Goal: Task Accomplishment & Management: Manage account settings

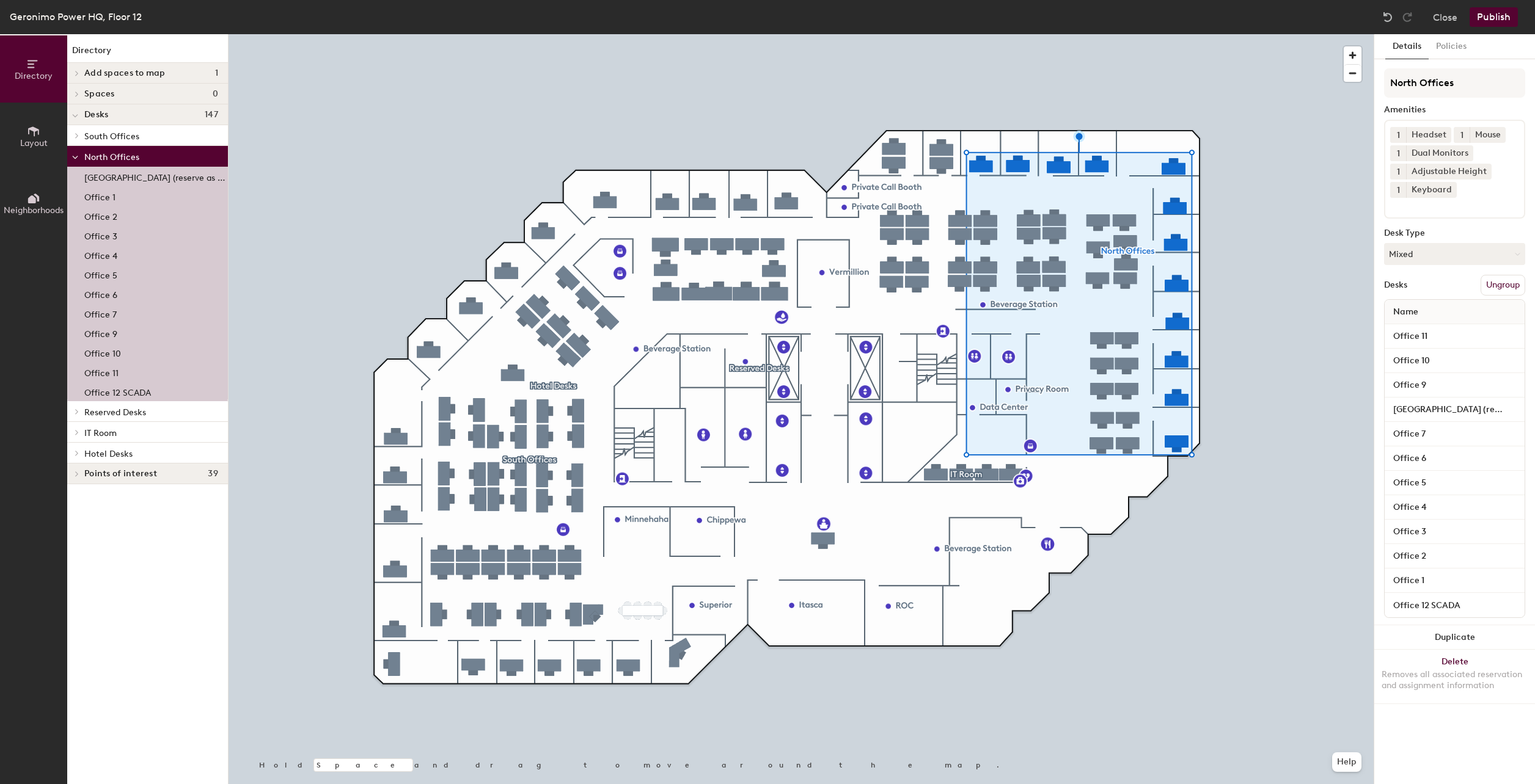
click at [159, 176] on p "[GEOGRAPHIC_DATA] (reserve as conference room)" at bounding box center [154, 176] width 141 height 14
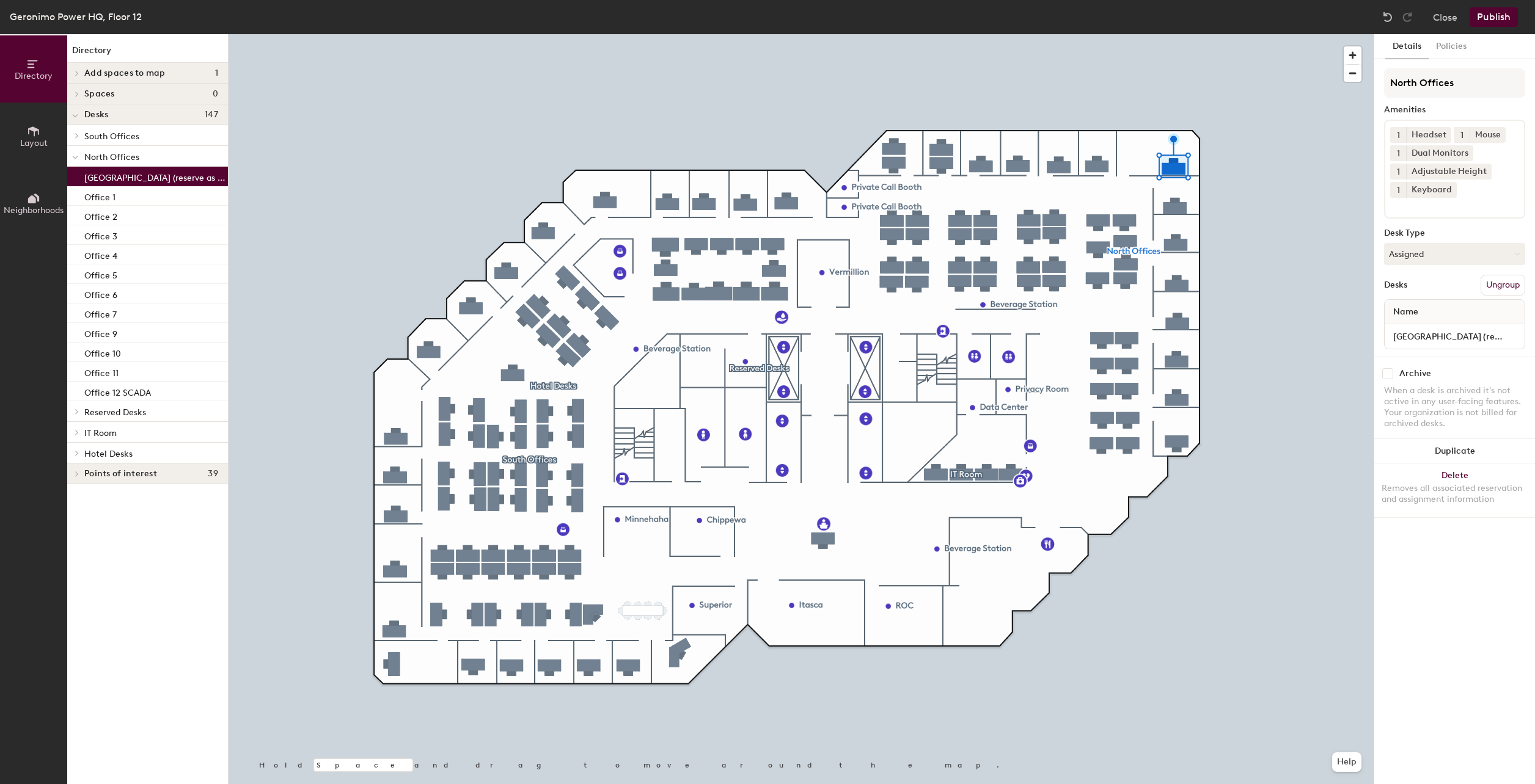
click at [1392, 377] on input "checkbox" at bounding box center [1388, 373] width 11 height 11
checkbox input "true"
click at [1485, 18] on button "Publish" at bounding box center [1494, 17] width 48 height 19
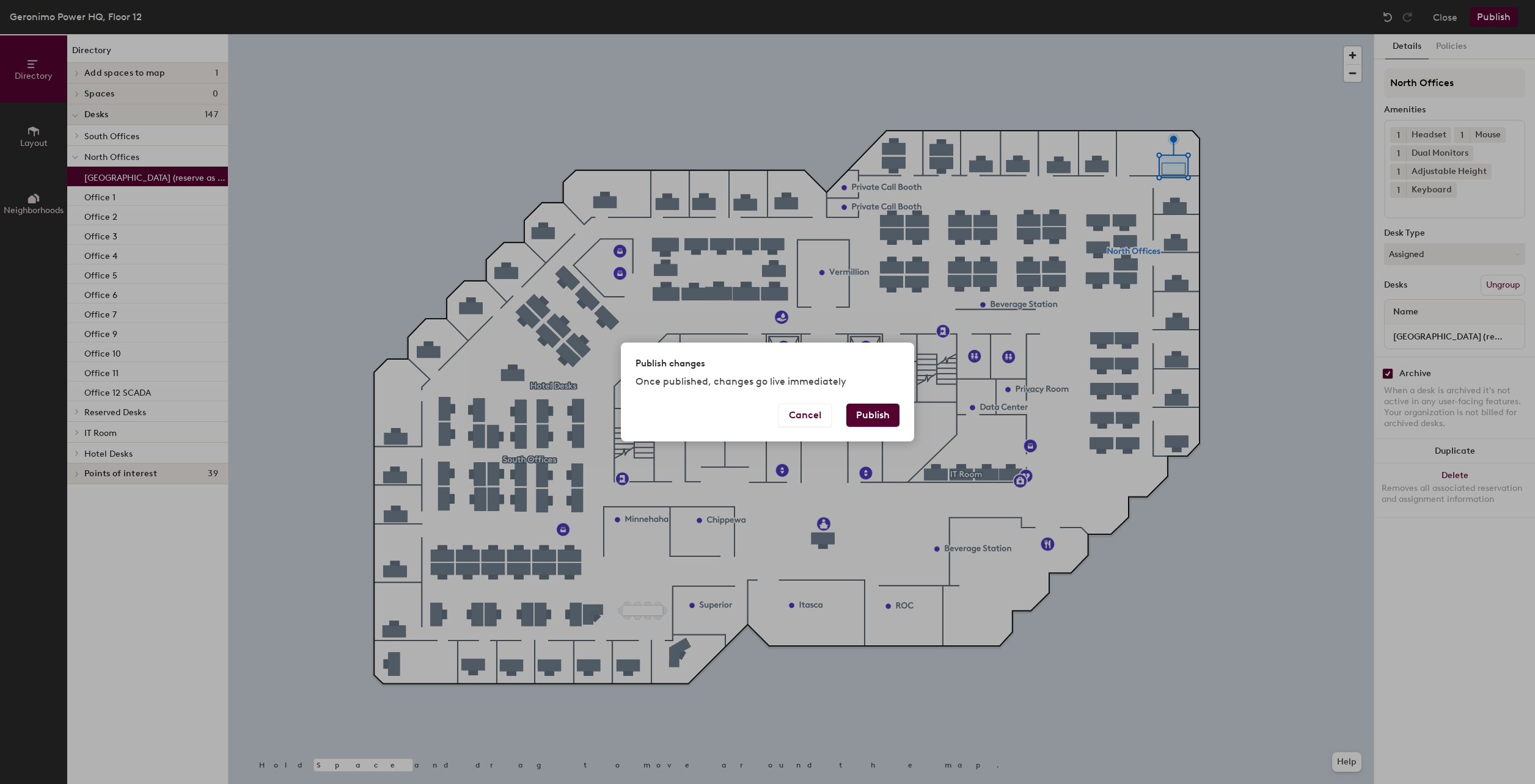
click at [899, 418] on div "Cancel Publish" at bounding box center [767, 423] width 293 height 38
click at [892, 416] on button "Publish" at bounding box center [873, 415] width 54 height 23
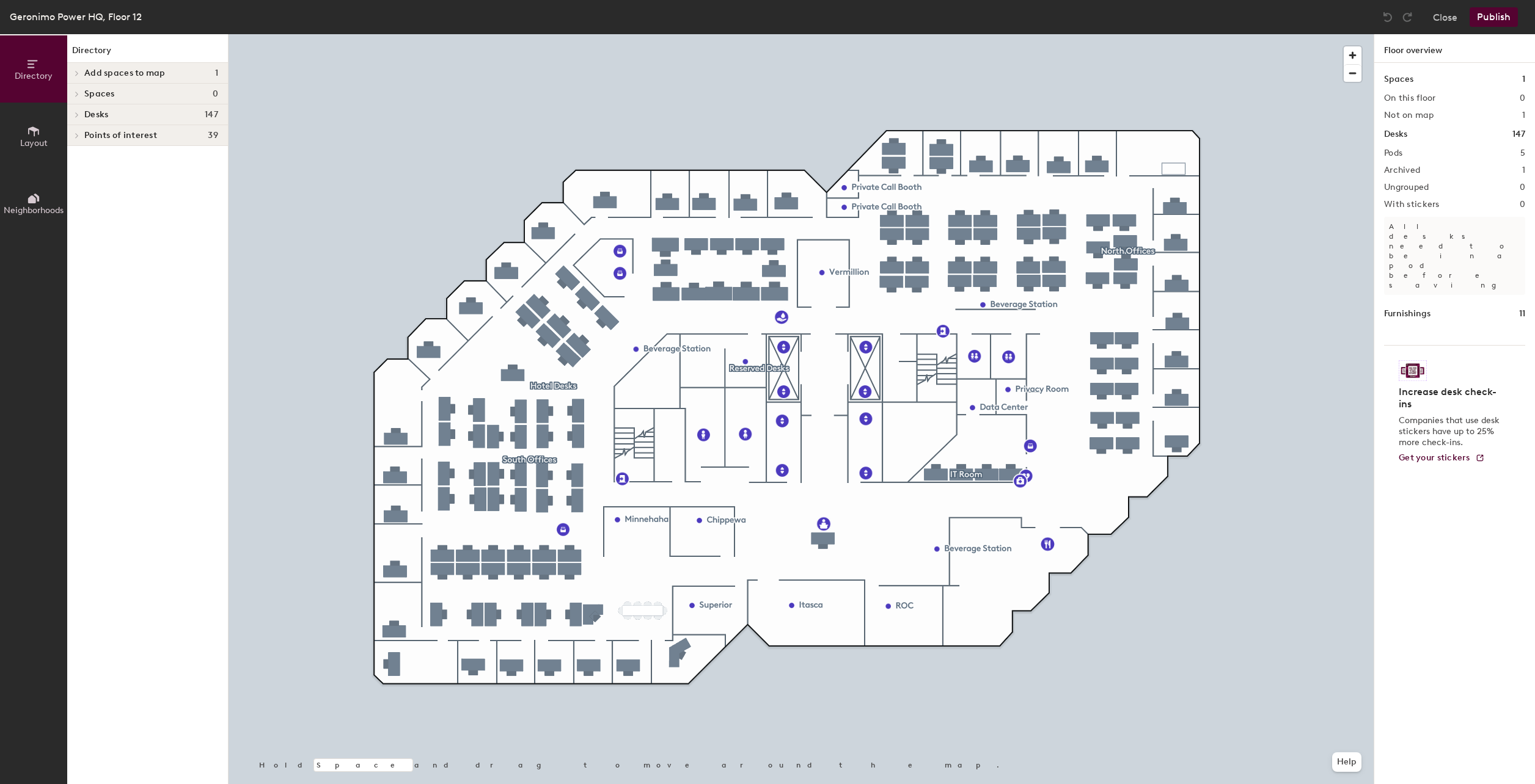
click at [17, 131] on button "Layout" at bounding box center [34, 136] width 67 height 67
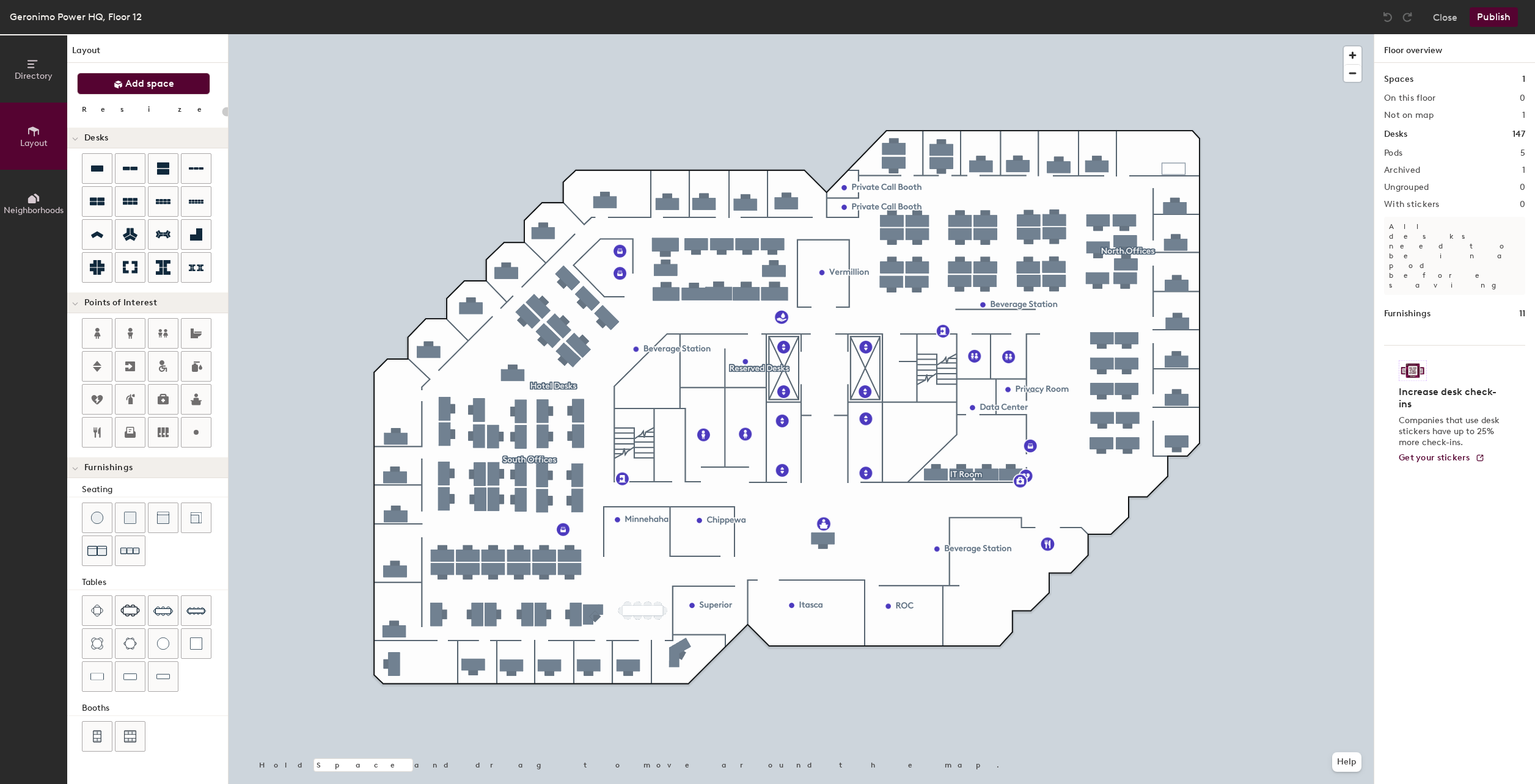
click at [151, 83] on span "Add space" at bounding box center [149, 83] width 49 height 12
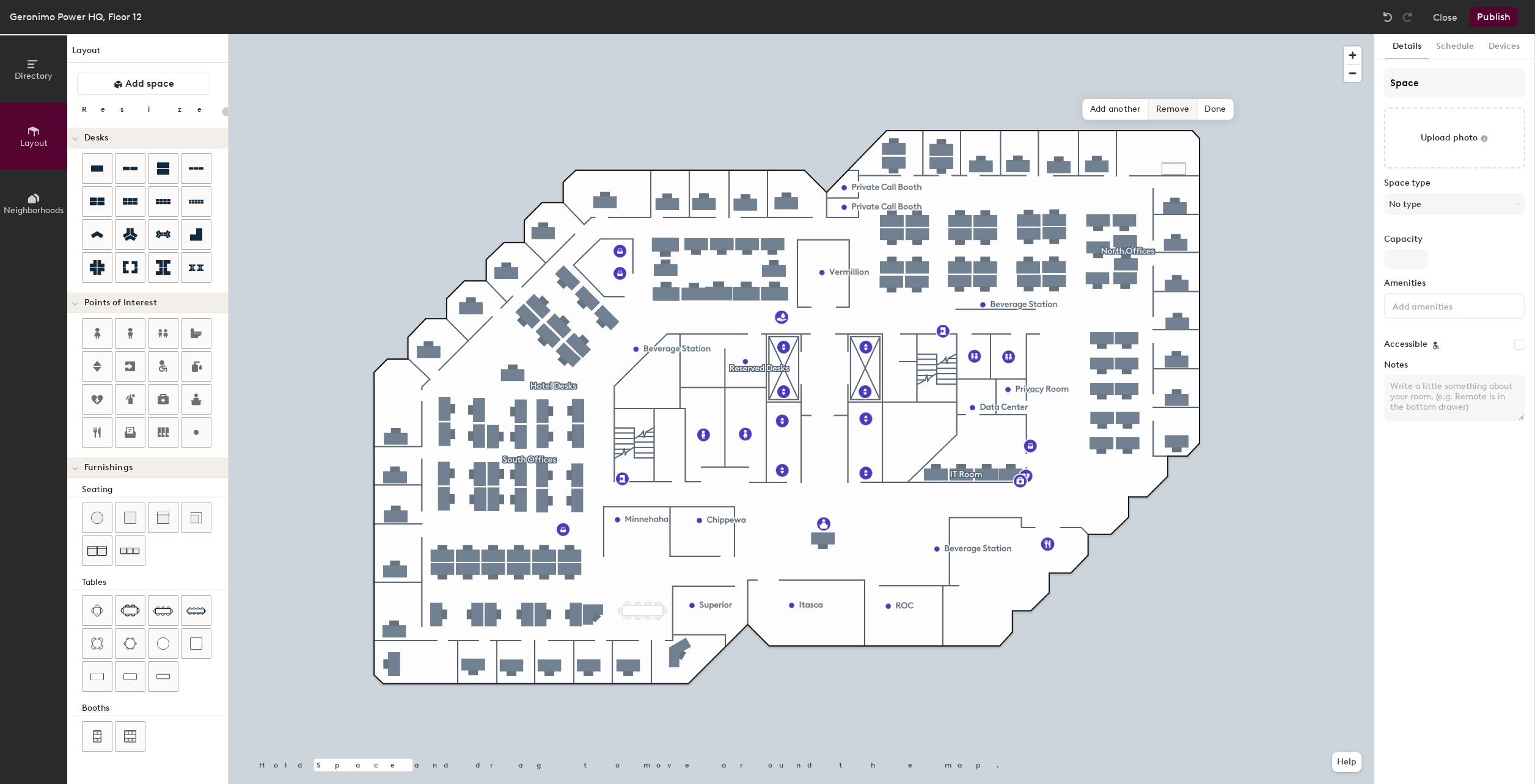
type input "20"
click at [1217, 108] on span "Done" at bounding box center [1215, 109] width 36 height 21
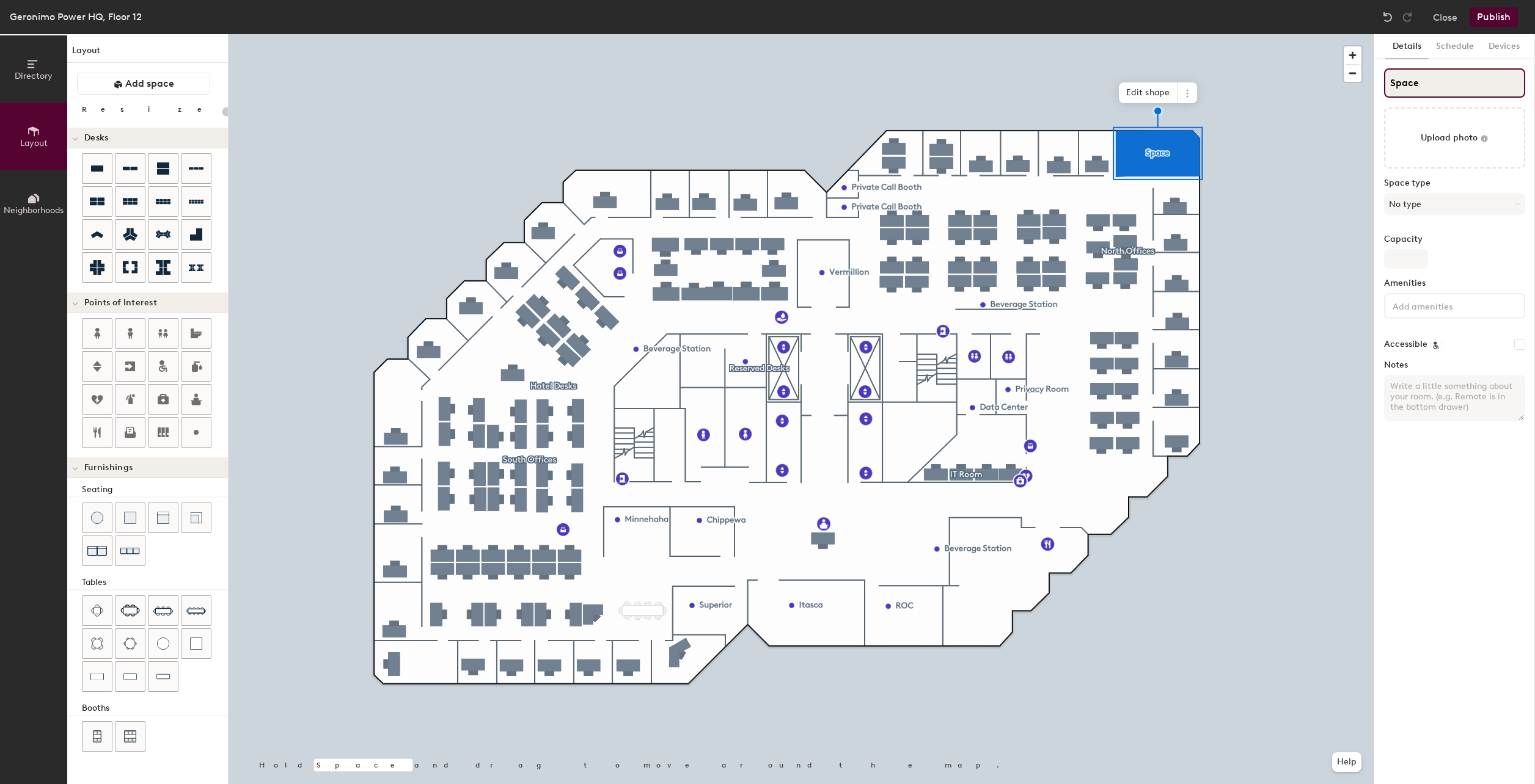
click at [1355, 92] on div "Directory Layout Neighborhoods Layout Add space Resize Desks Points of Interest…" at bounding box center [767, 410] width 1535 height 750
type input "N"
type input "20"
type input "Noko"
type input "20"
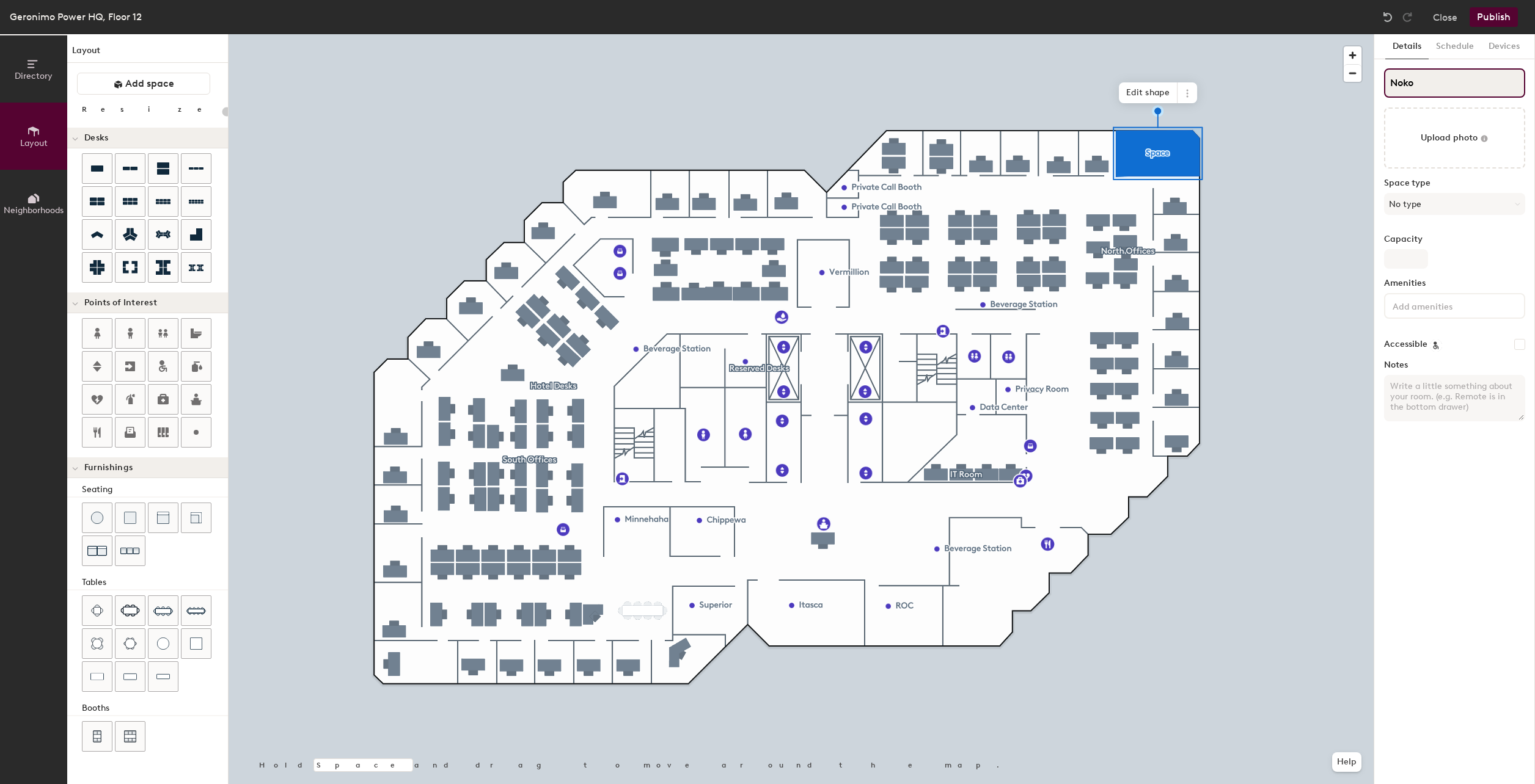
type input "Nokom"
type input "20"
type input "Nokomi"
type input "20"
type input "Nokomis"
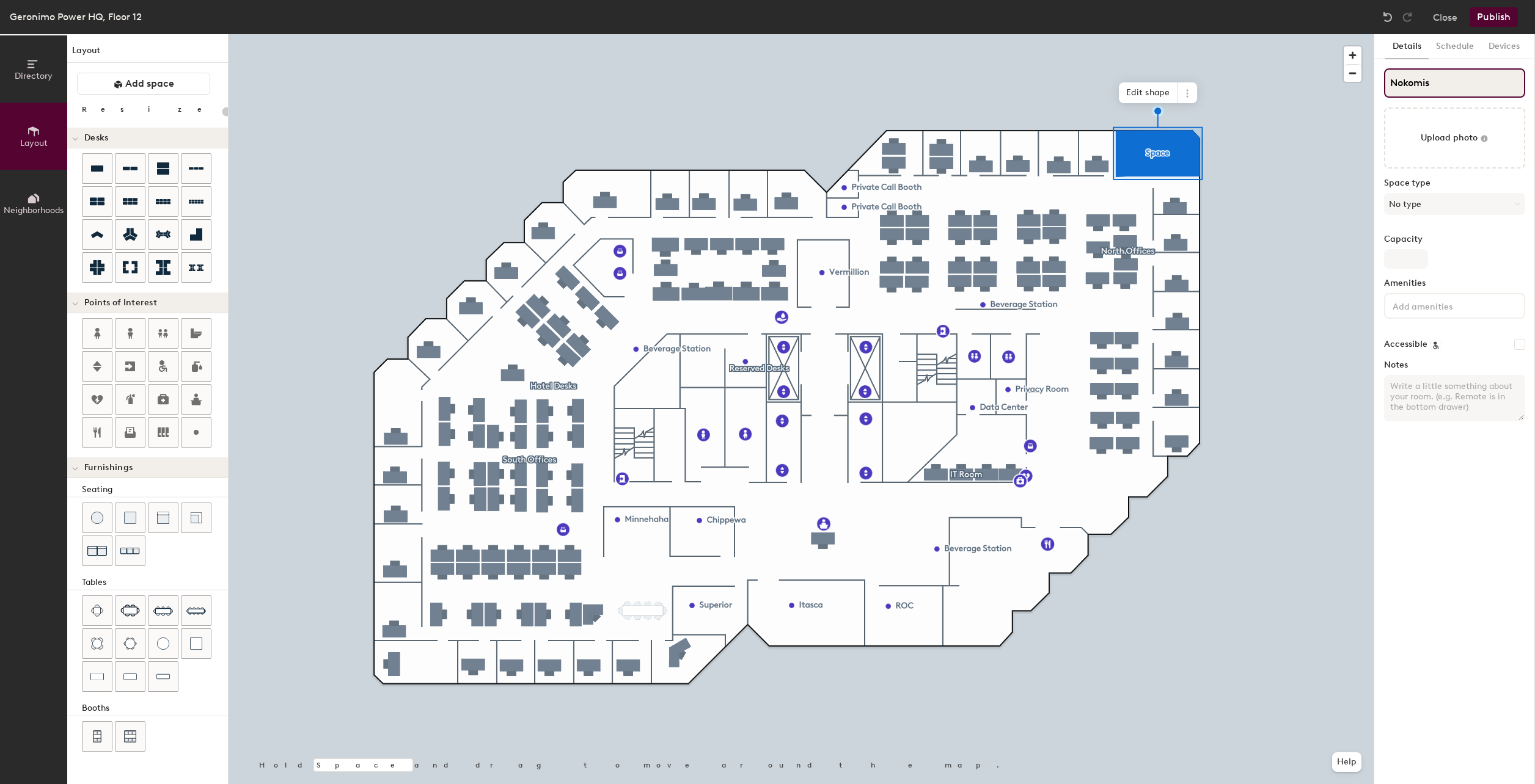
type input "20"
type input "Nokomis H"
type input "20"
type input "Nokomis Hu"
type input "20"
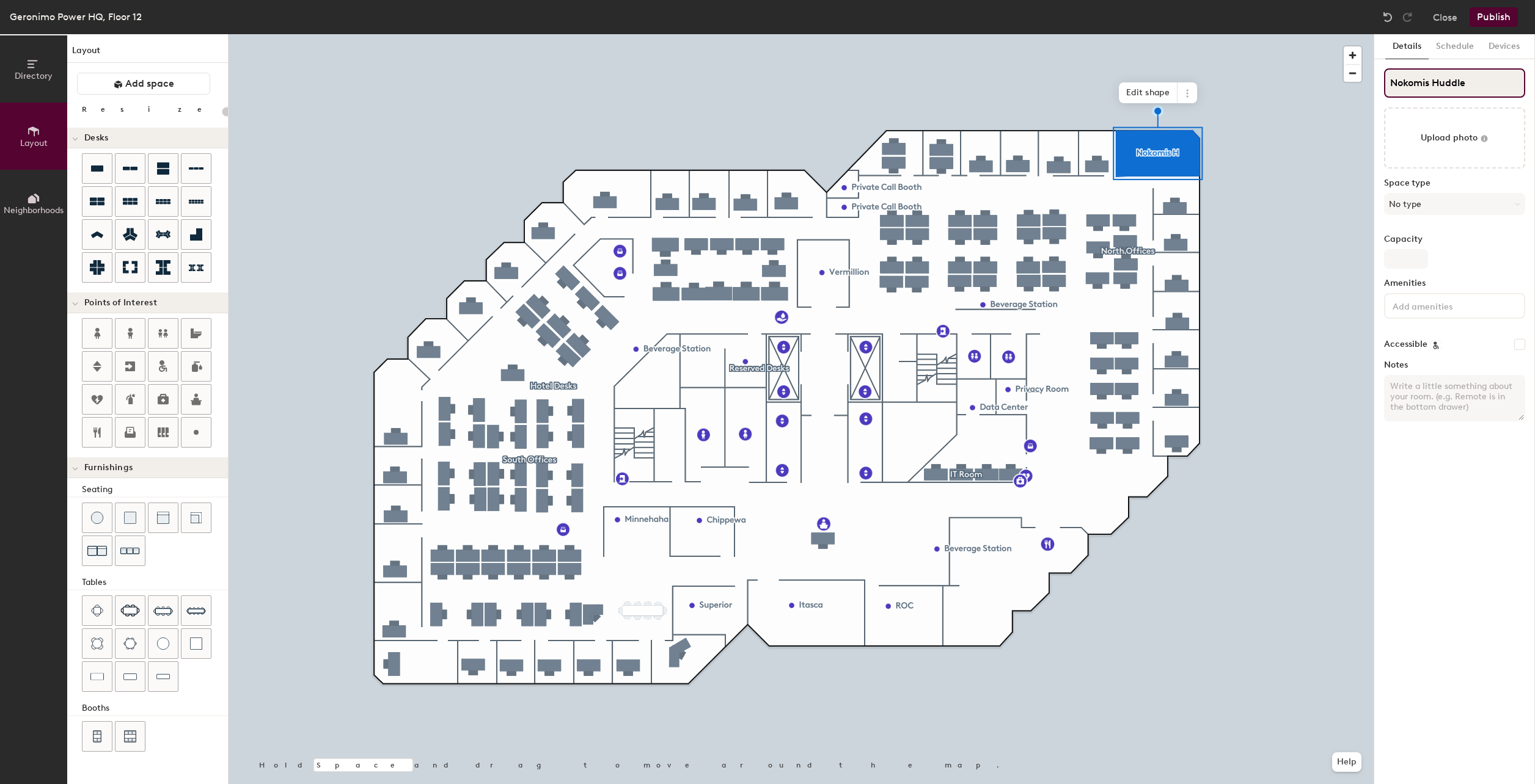
type input "Nokomis Huddle R"
type input "20"
type input "Nokomis Huddle Room"
type input "20"
type input "Nokomis Huddle Room"
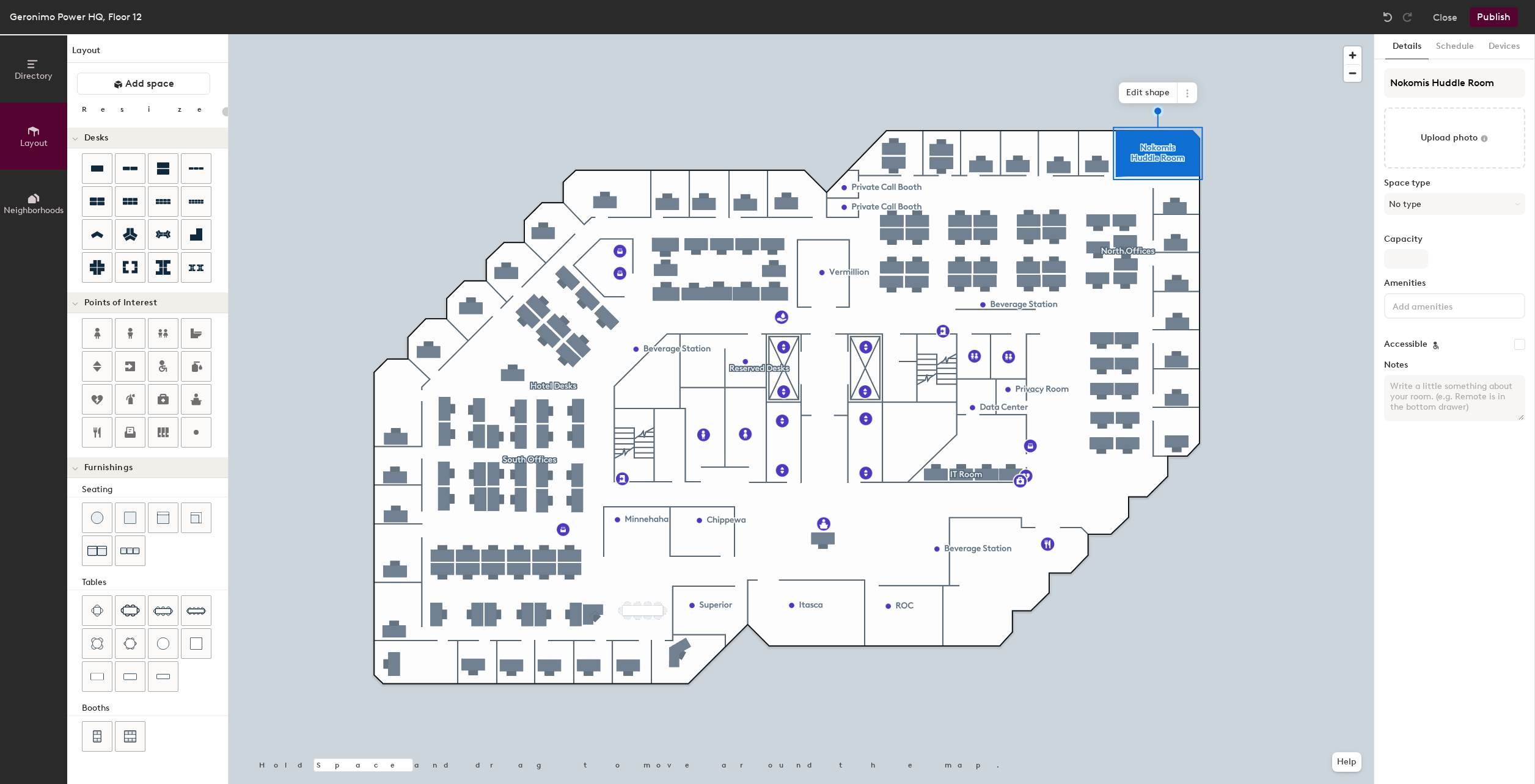
click at [1452, 482] on div "Details Schedule Devices Nokomis Huddle Room Upload photo Space type No type Ca…" at bounding box center [1455, 410] width 161 height 750
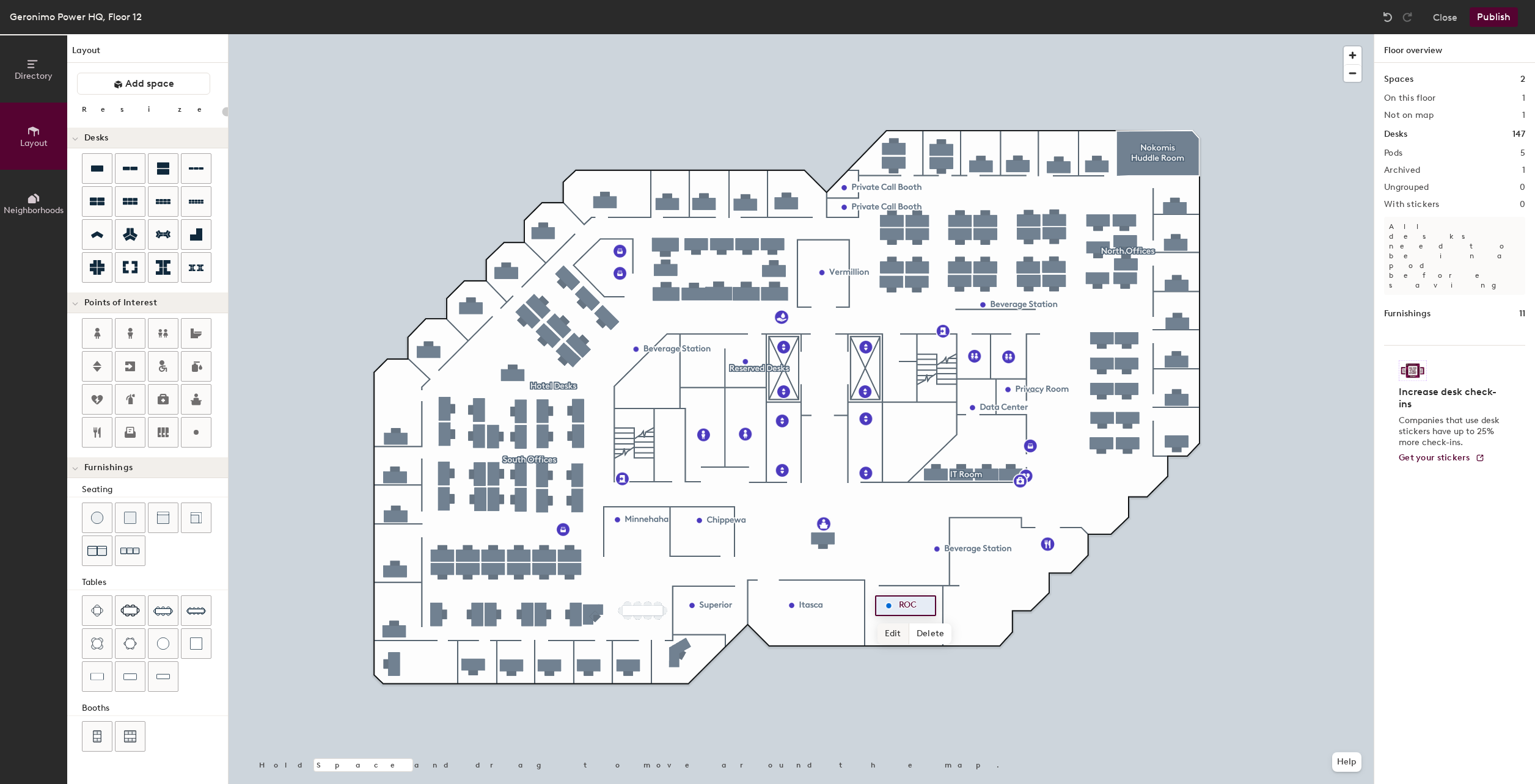
click at [899, 633] on span "Edit" at bounding box center [892, 635] width 32 height 21
click at [906, 634] on span "Done" at bounding box center [910, 635] width 36 height 21
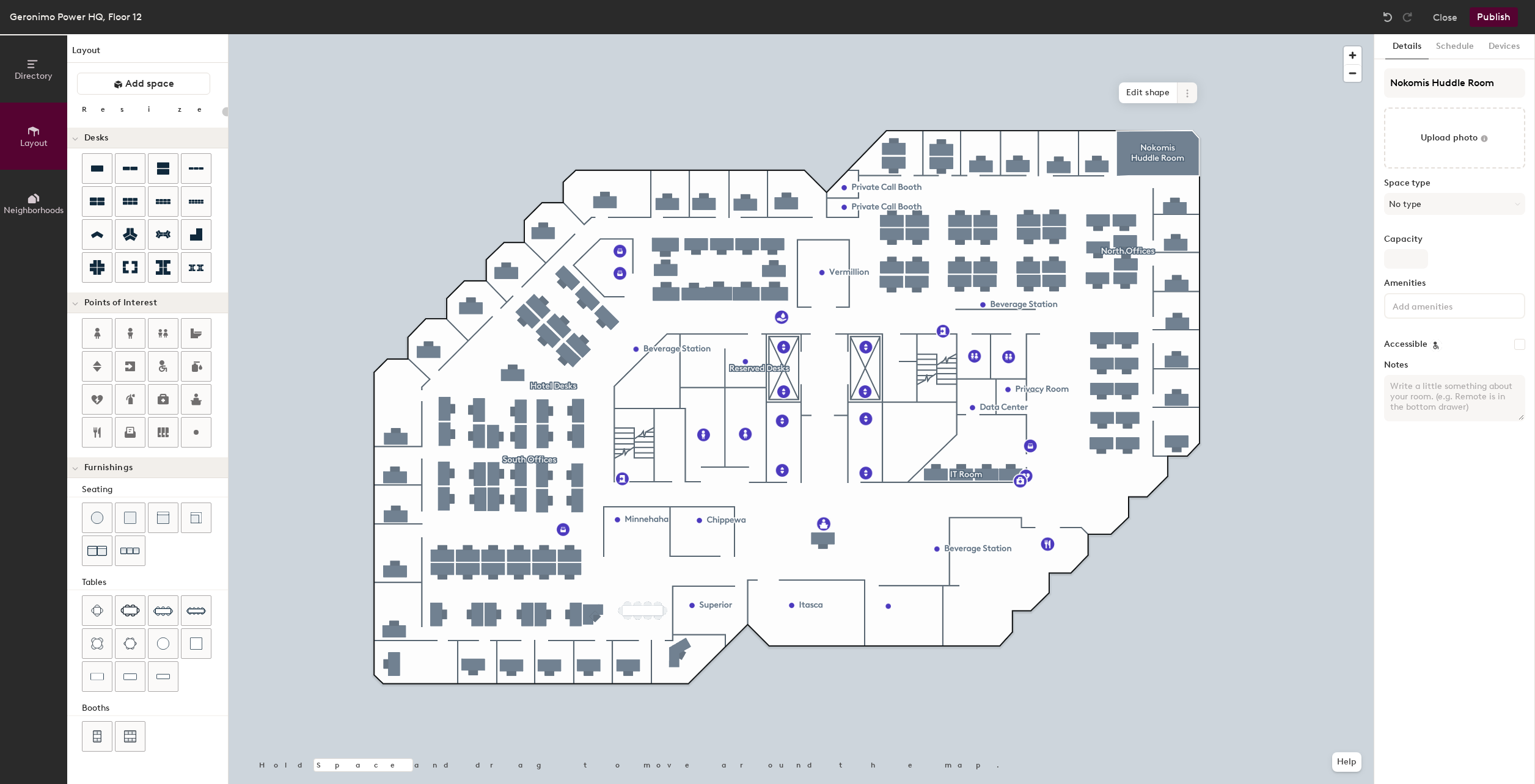
type input "20"
click at [1185, 91] on icon at bounding box center [1187, 94] width 10 height 10
click at [1208, 161] on span "Delete" at bounding box center [1231, 164] width 109 height 21
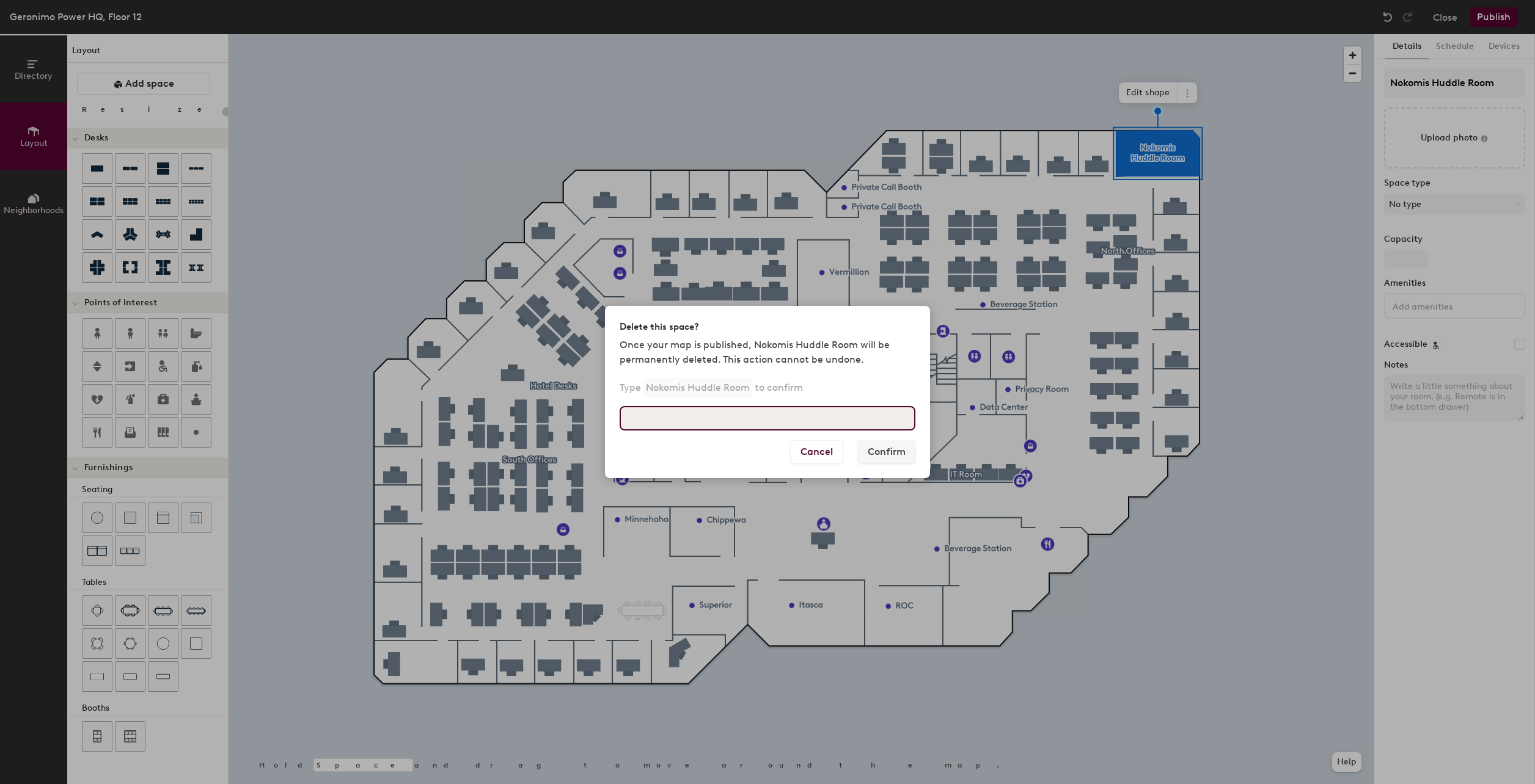
click at [707, 421] on input at bounding box center [767, 418] width 296 height 25
type input "Nokomis Huddle Room"
click at [878, 453] on button "Confirm" at bounding box center [887, 452] width 57 height 23
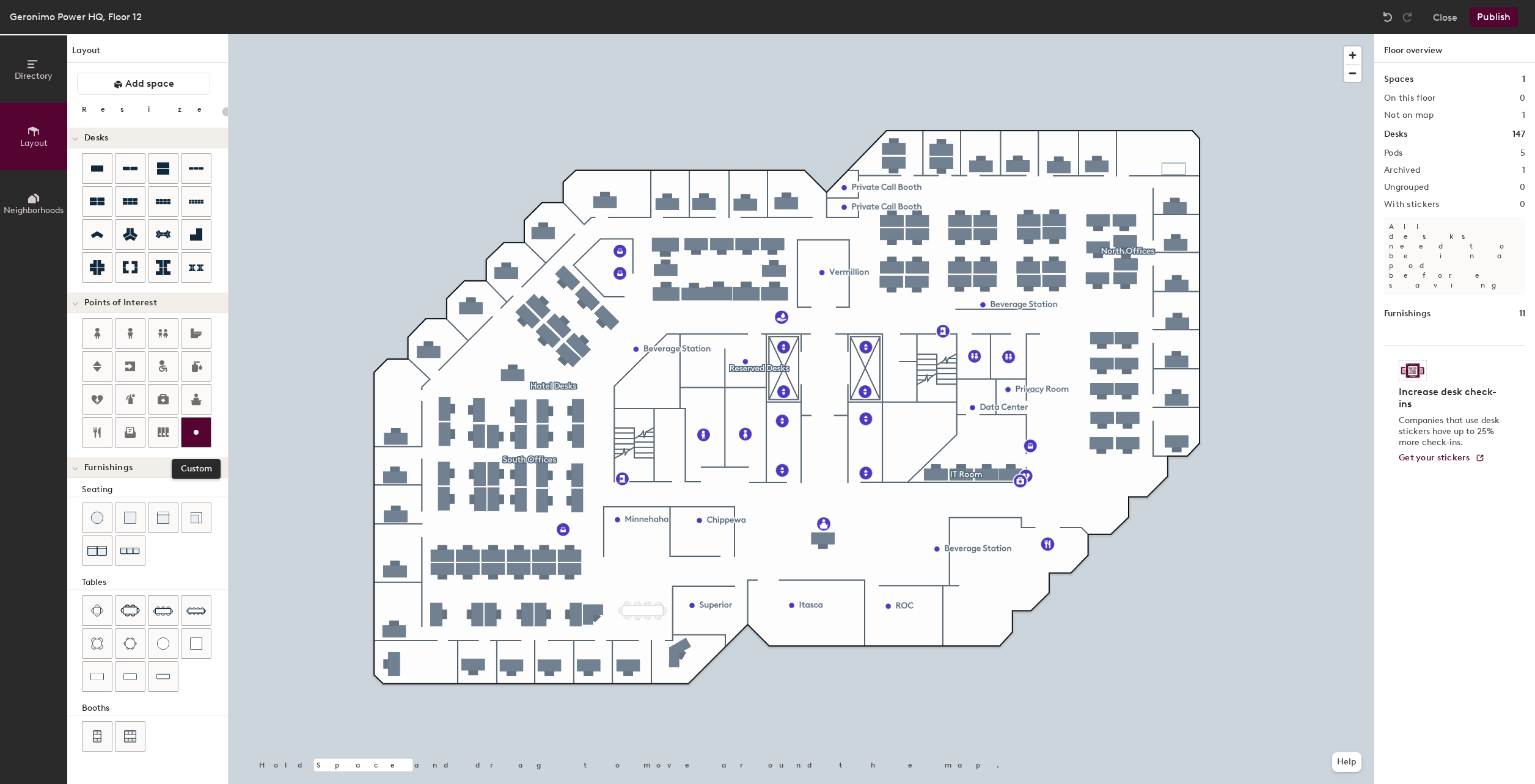
click at [192, 436] on icon at bounding box center [195, 432] width 14 height 14
type input "20"
type input "N"
type input "20"
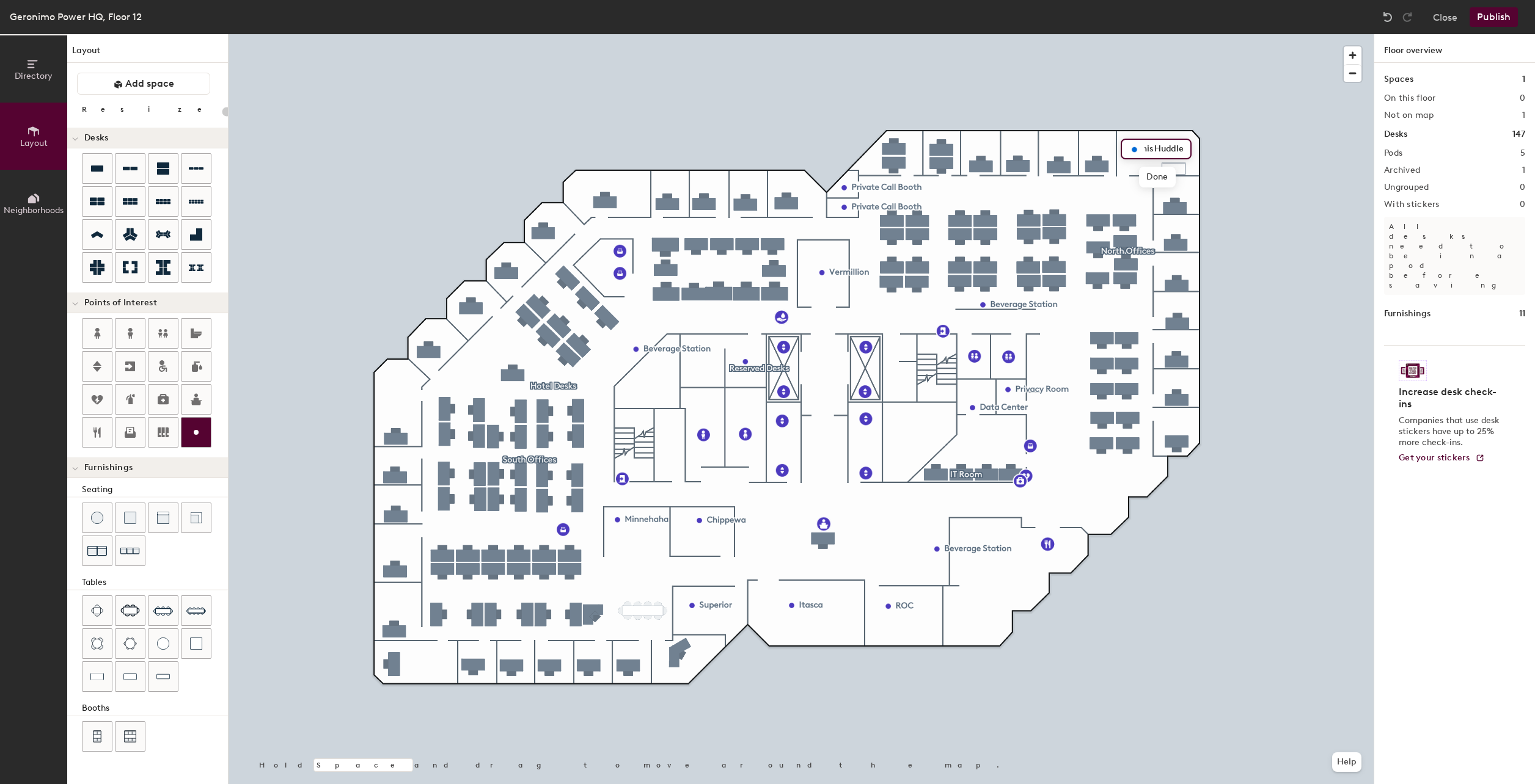
type input "Nokomis Huddle Room"
click at [1140, 177] on span "Edit" at bounding box center [1139, 177] width 32 height 21
type input "20"
click at [1234, 145] on input "Nokomis Huddle Room" at bounding box center [1193, 149] width 104 height 17
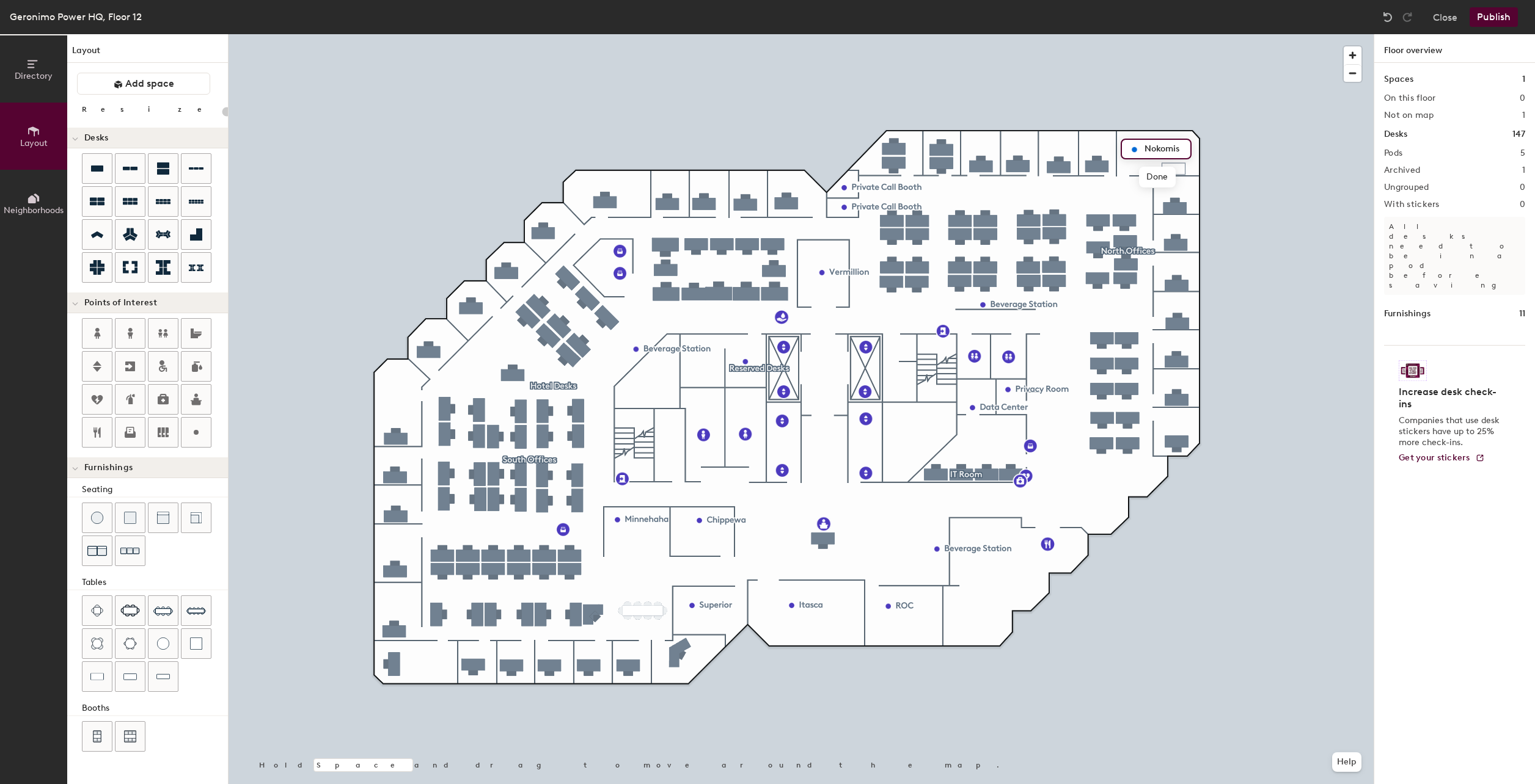
type input "Nokomis"
click at [1155, 181] on span "Done" at bounding box center [1158, 177] width 36 height 21
click at [1135, 176] on span "Edit" at bounding box center [1139, 177] width 32 height 21
click at [1154, 182] on span "Done" at bounding box center [1155, 177] width 36 height 21
click at [1486, 16] on button "Publish" at bounding box center [1494, 17] width 48 height 19
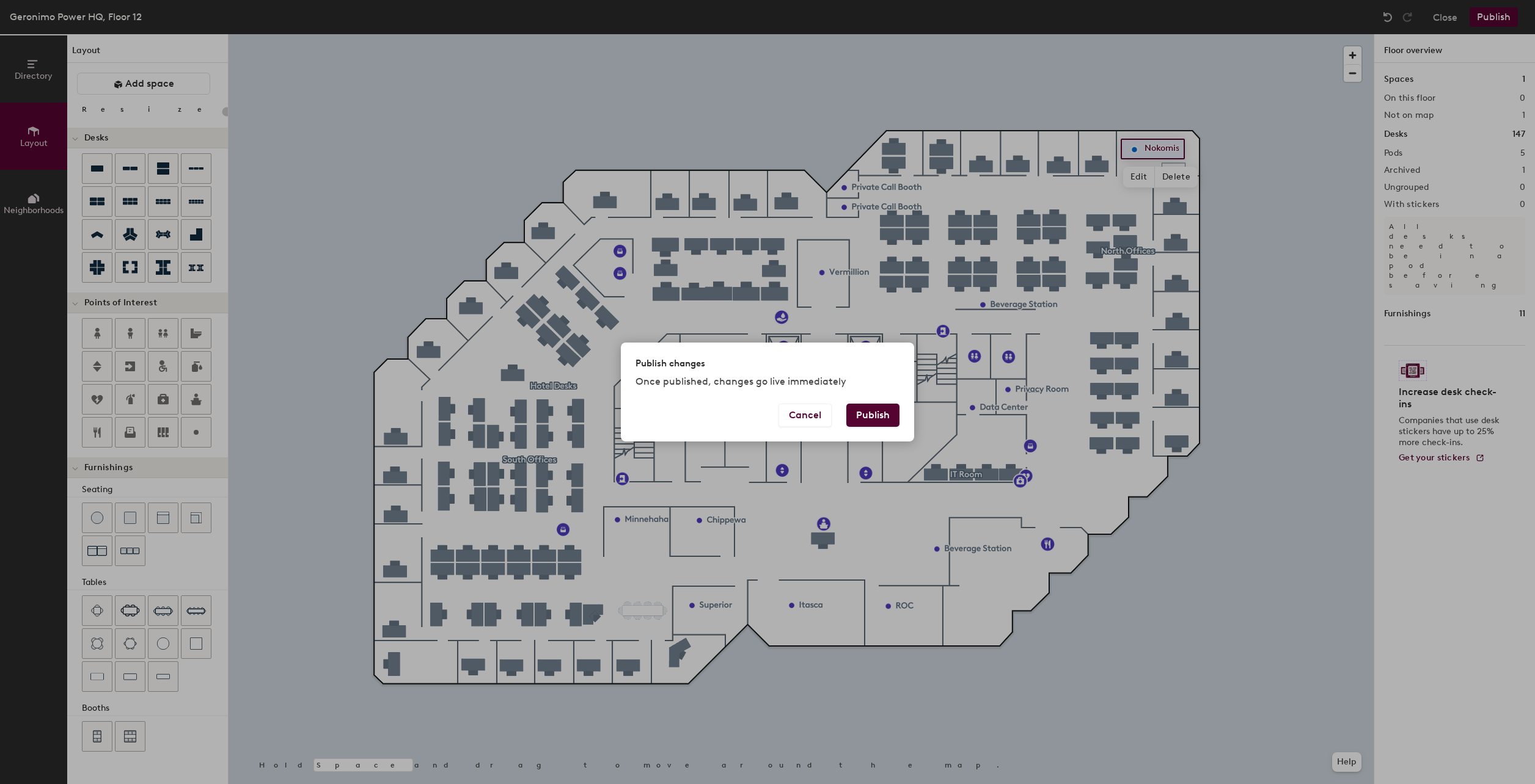
click at [864, 413] on button "Publish" at bounding box center [873, 415] width 54 height 23
type input "20"
